Goal: Complete application form: Complete application form

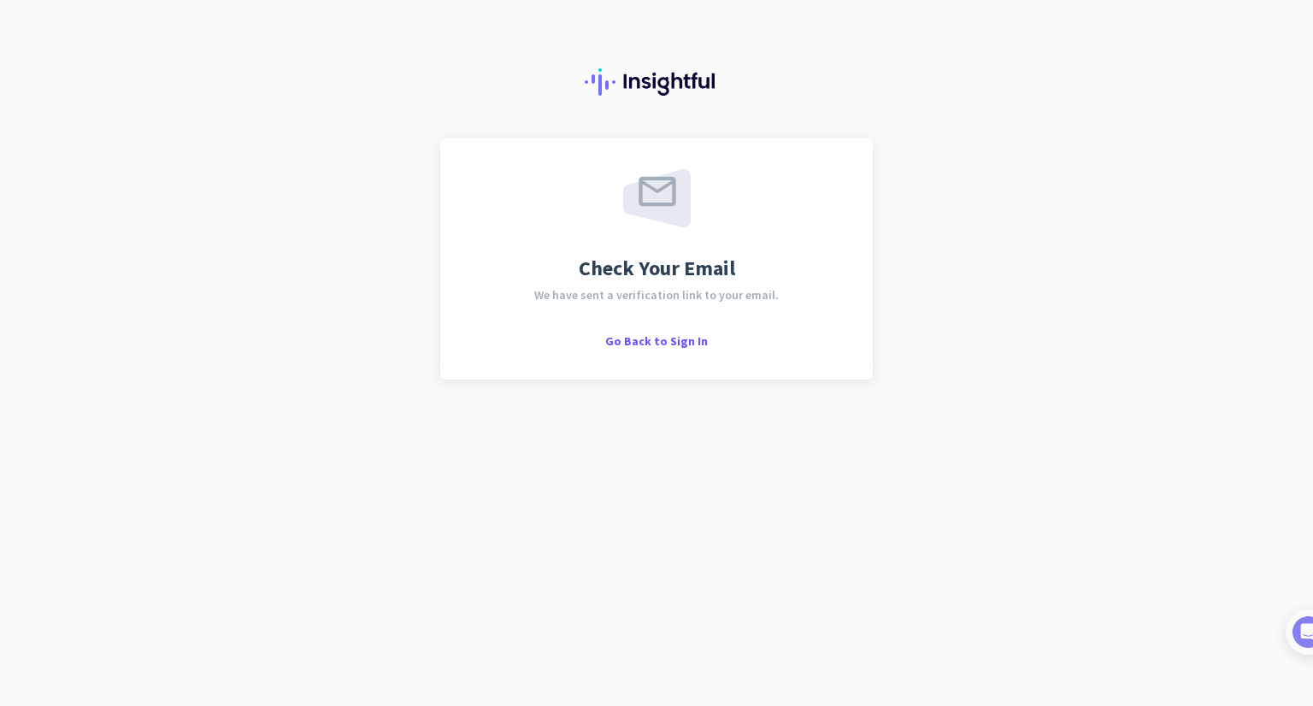
click at [701, 279] on span "Check Your Email" at bounding box center [657, 268] width 156 height 21
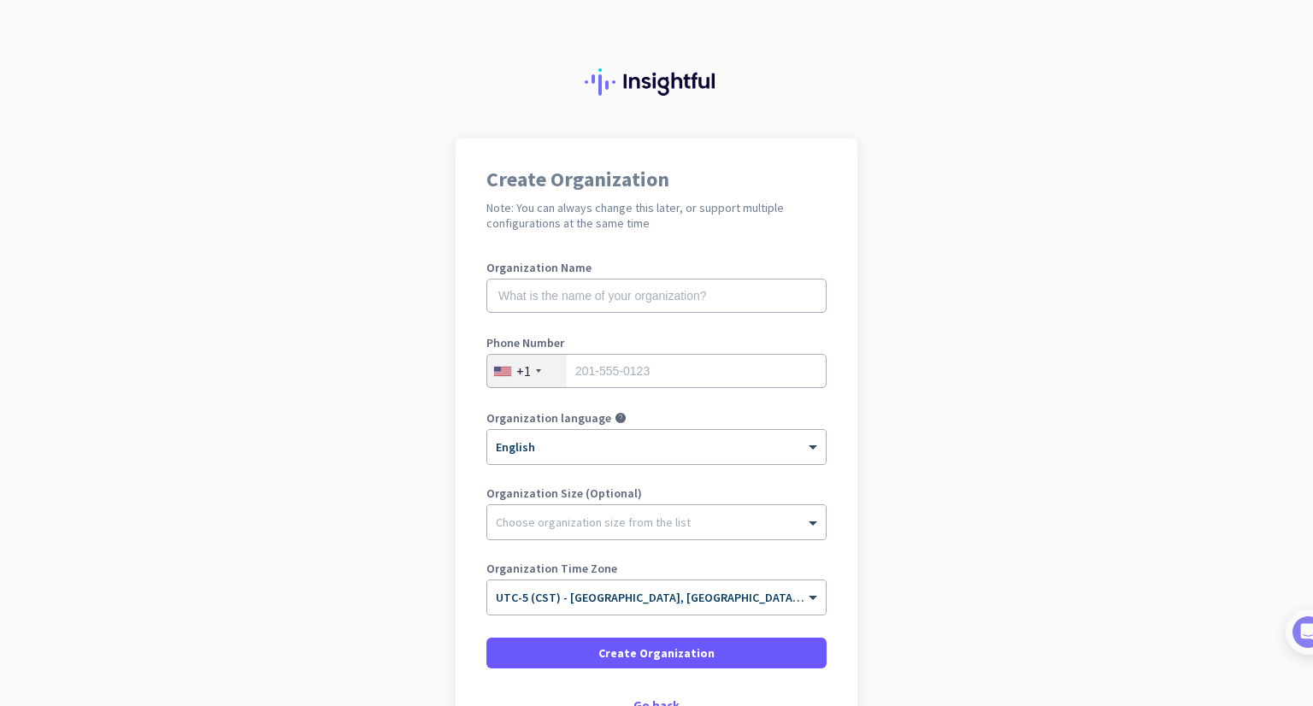
click at [698, 268] on label "Organization Name" at bounding box center [656, 268] width 340 height 12
click at [673, 290] on input "text" at bounding box center [656, 296] width 340 height 34
type input "Mercor"
type input "9858043134"
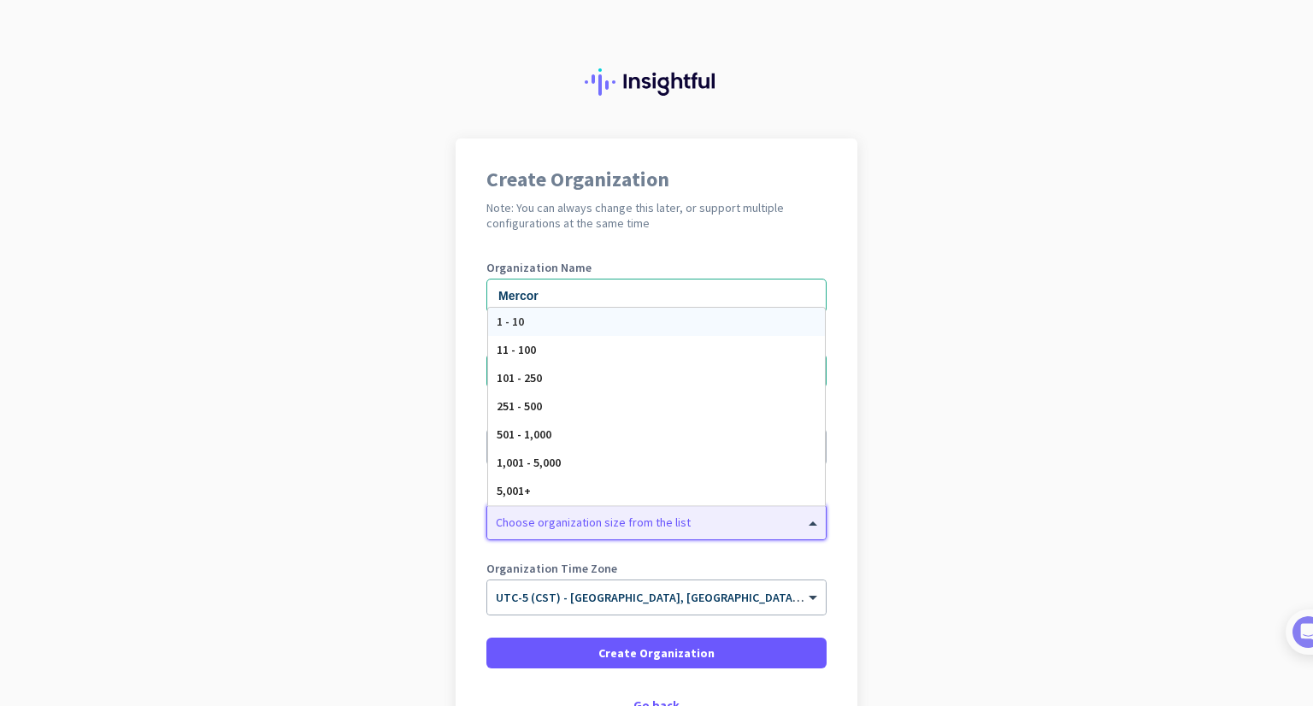
click at [674, 526] on div at bounding box center [656, 518] width 339 height 17
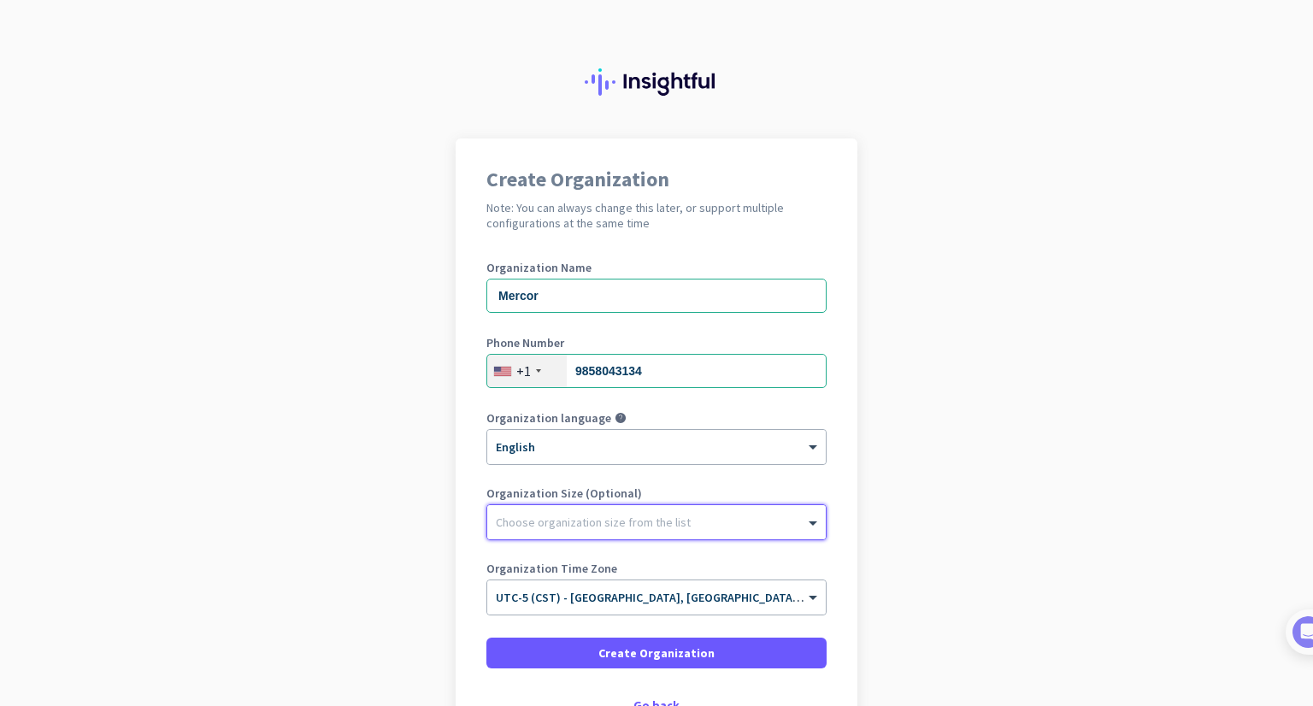
click at [674, 526] on div at bounding box center [656, 518] width 339 height 17
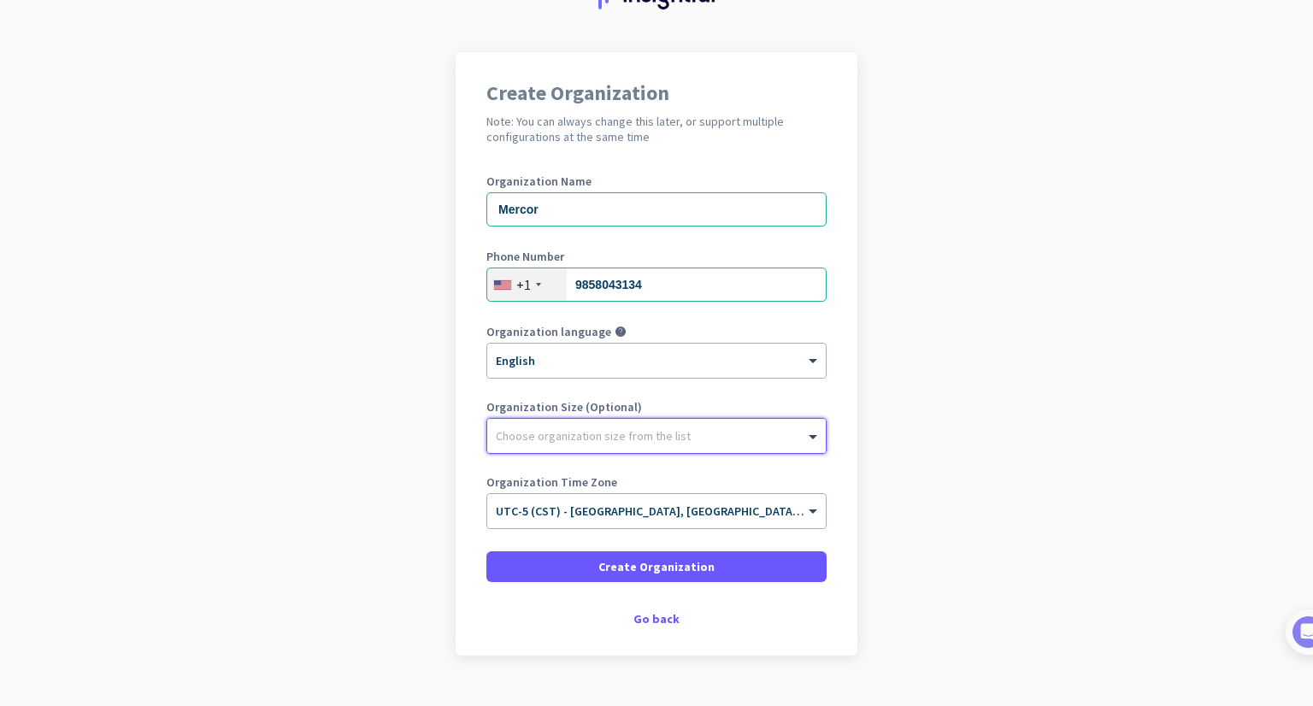
scroll to position [107, 0]
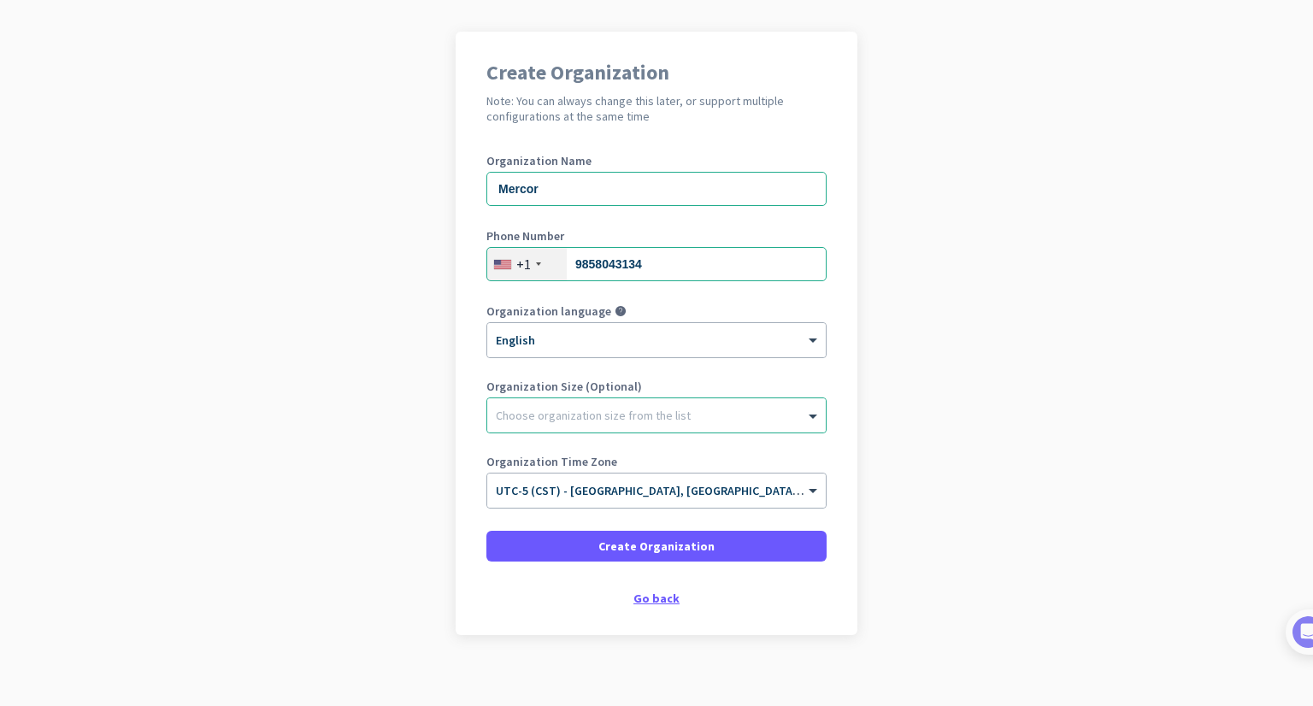
click at [646, 592] on div "Go back" at bounding box center [656, 598] width 340 height 12
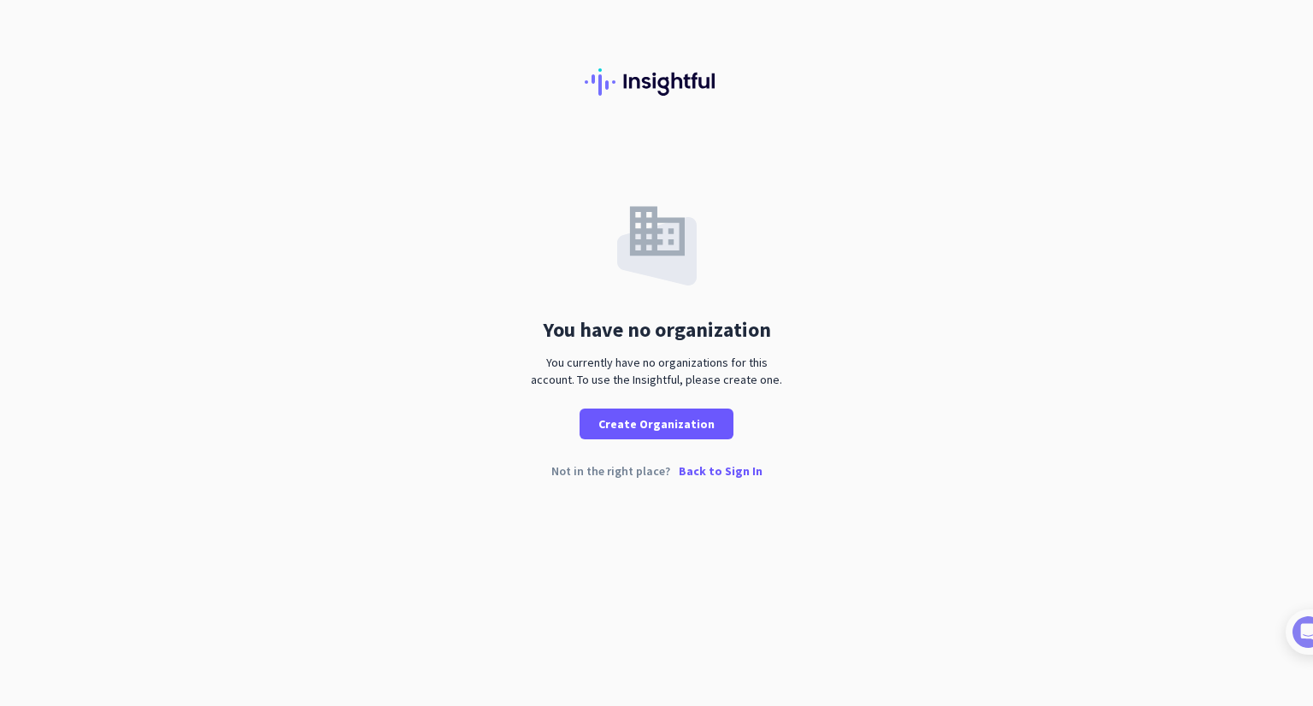
click at [735, 468] on p "Back to Sign In" at bounding box center [721, 471] width 84 height 12
